Goal: Navigation & Orientation: Find specific page/section

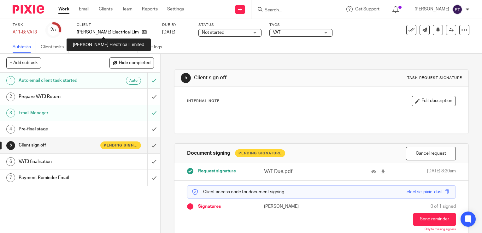
click at [90, 31] on p "[PERSON_NAME] Electrical Limited" at bounding box center [108, 32] width 62 height 6
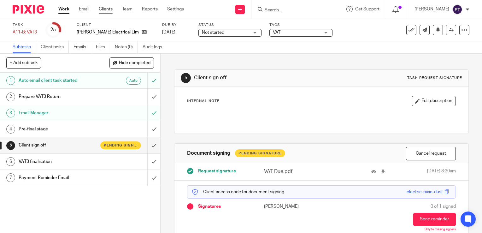
click at [103, 12] on link "Clients" at bounding box center [106, 9] width 14 height 6
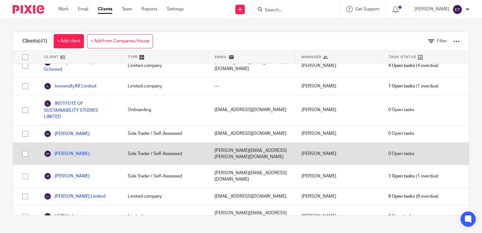
scroll to position [463, 0]
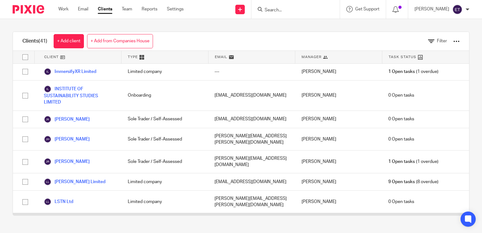
click at [76, 218] on link "[PERSON_NAME] Electrical Limited" at bounding box center [79, 225] width 71 height 14
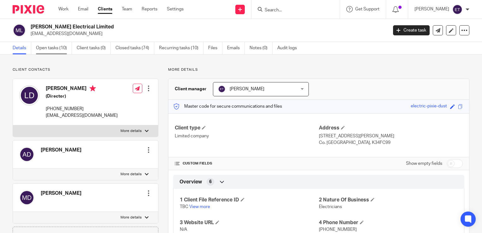
click at [61, 42] on link "Open tasks (10)" at bounding box center [54, 48] width 36 height 12
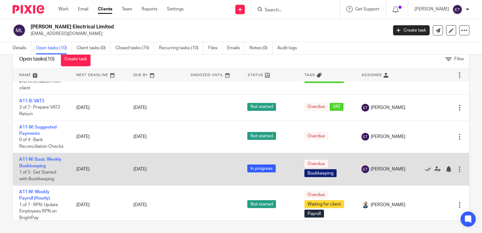
scroll to position [95, 0]
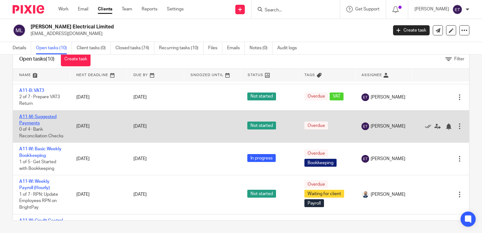
click at [37, 125] on link "A11-M: Suggested Payments" at bounding box center [37, 119] width 37 height 11
